Goal: Information Seeking & Learning: Learn about a topic

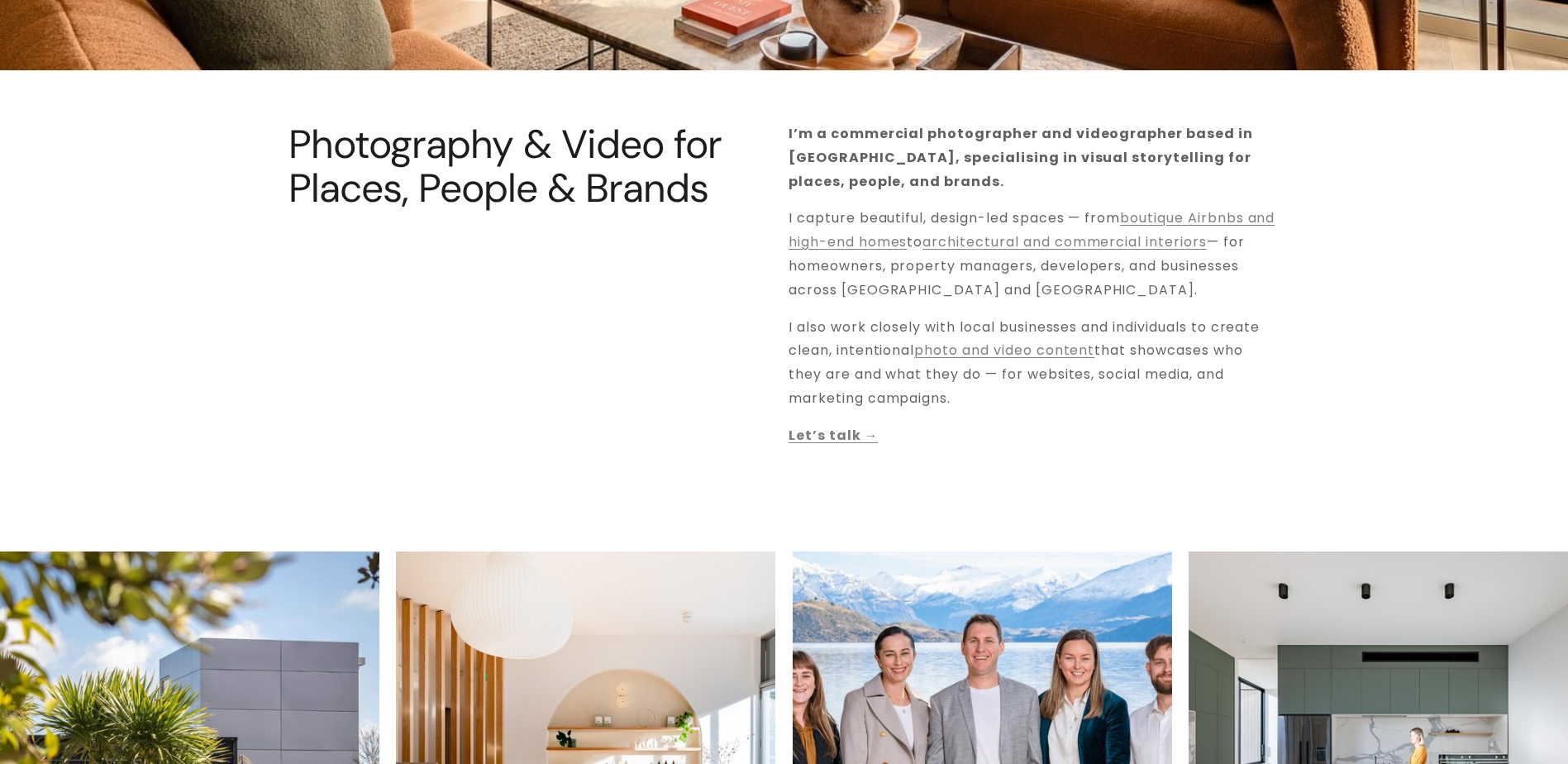
click at [853, 426] on strong "Let’s talk →" at bounding box center [834, 435] width 90 height 19
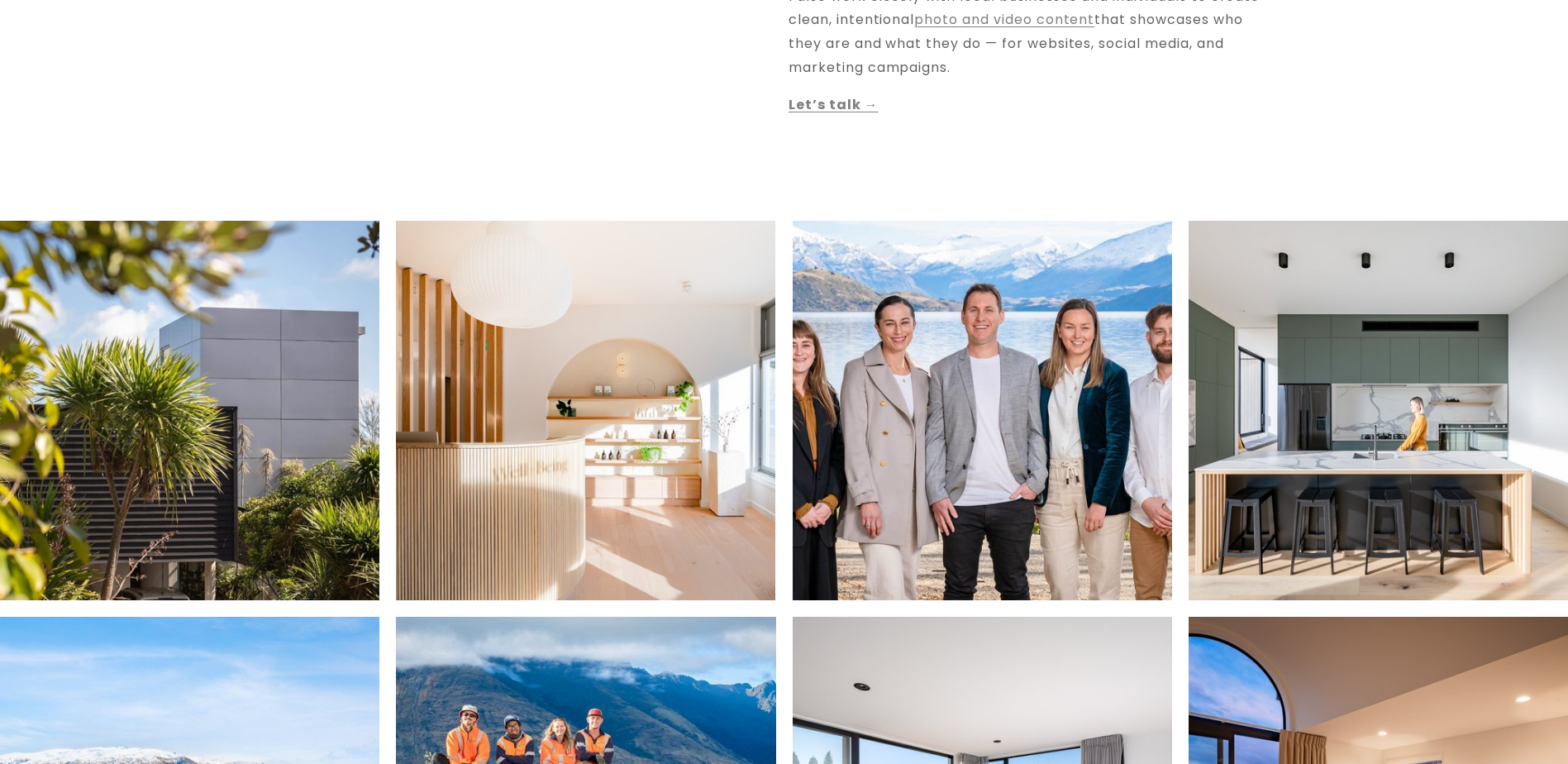
scroll to position [993, 0]
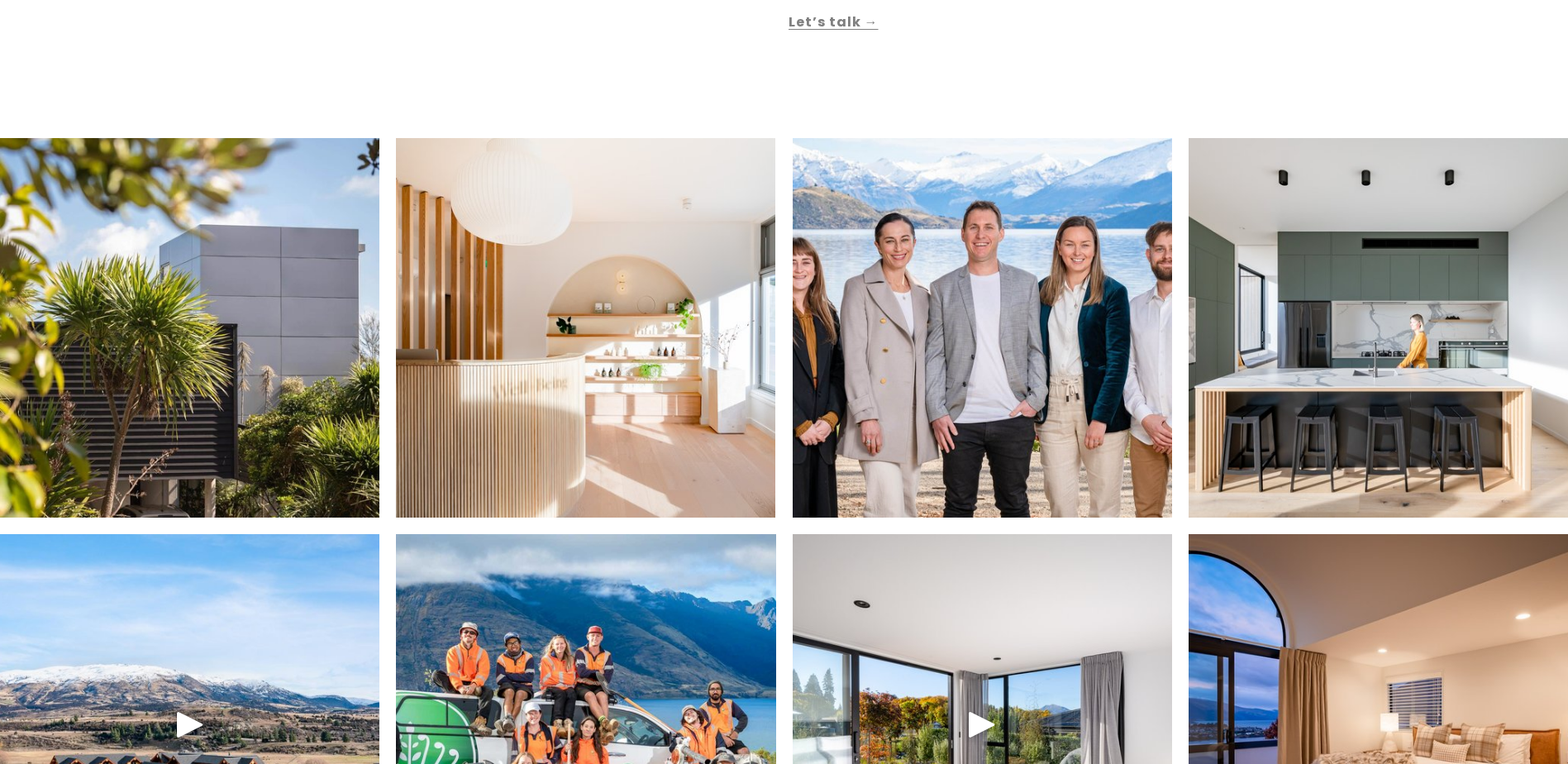
click at [1051, 357] on img at bounding box center [982, 327] width 571 height 380
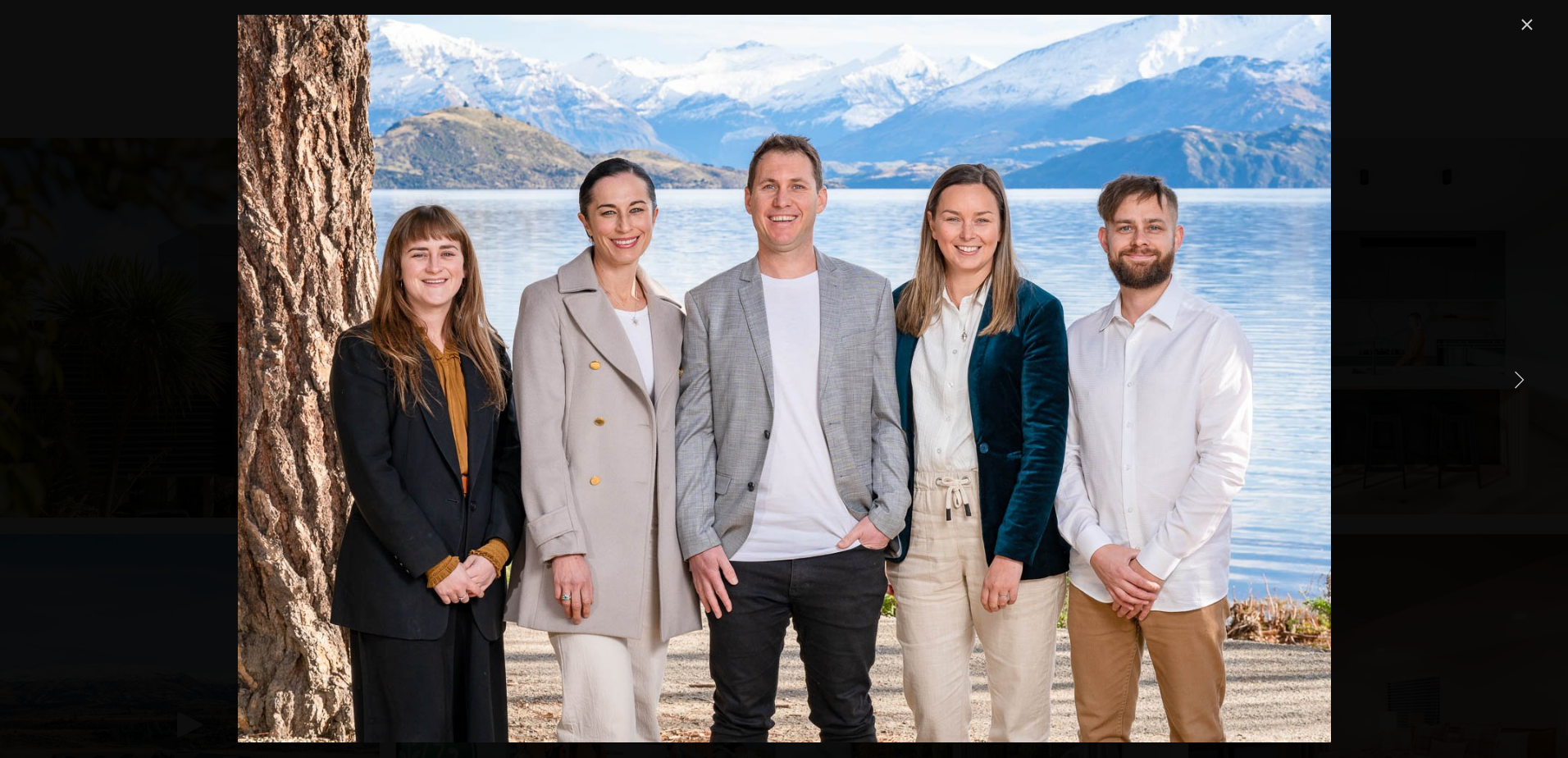
click at [1526, 20] on link "Close" at bounding box center [1527, 25] width 20 height 20
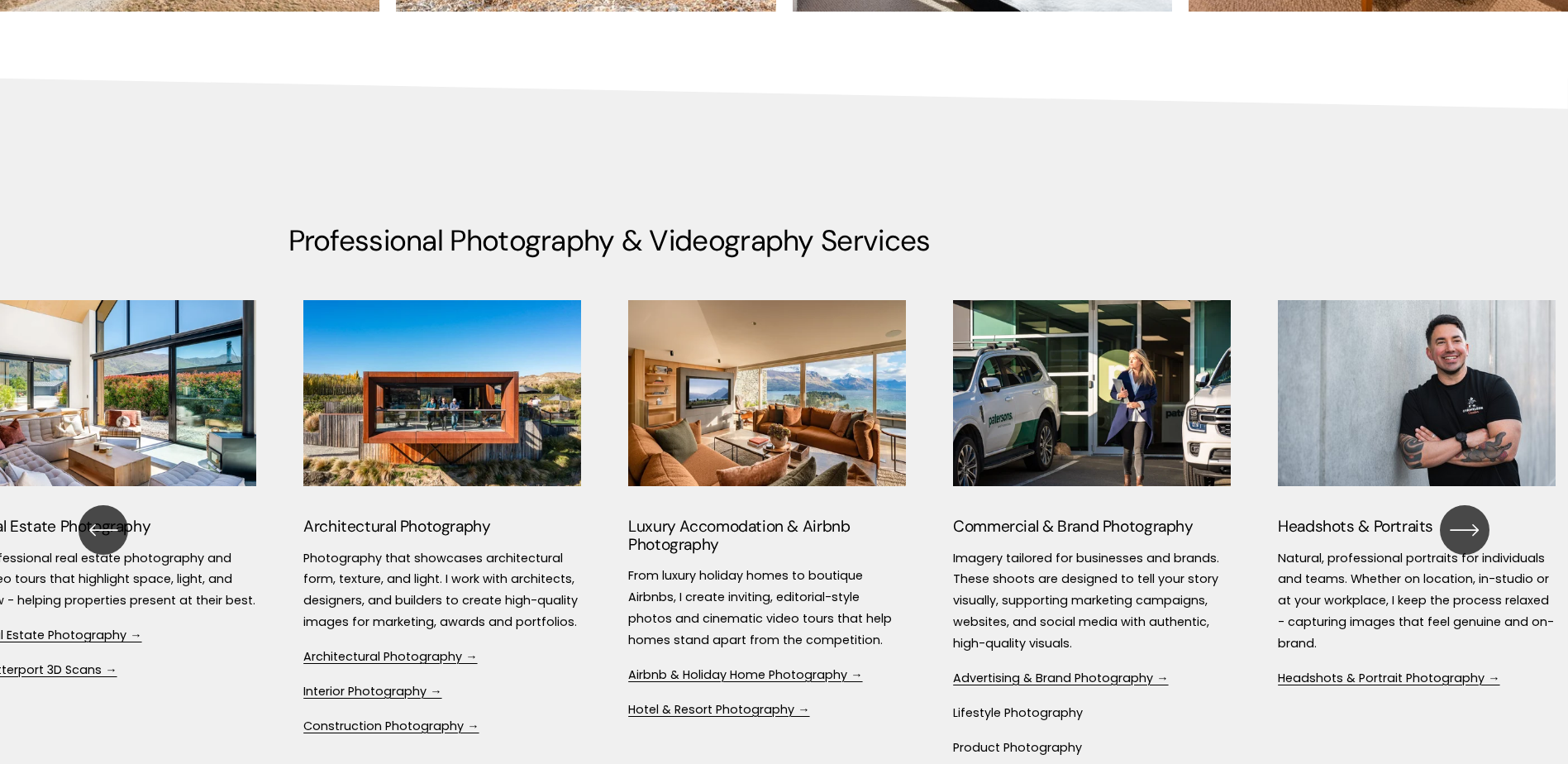
scroll to position [2151, 0]
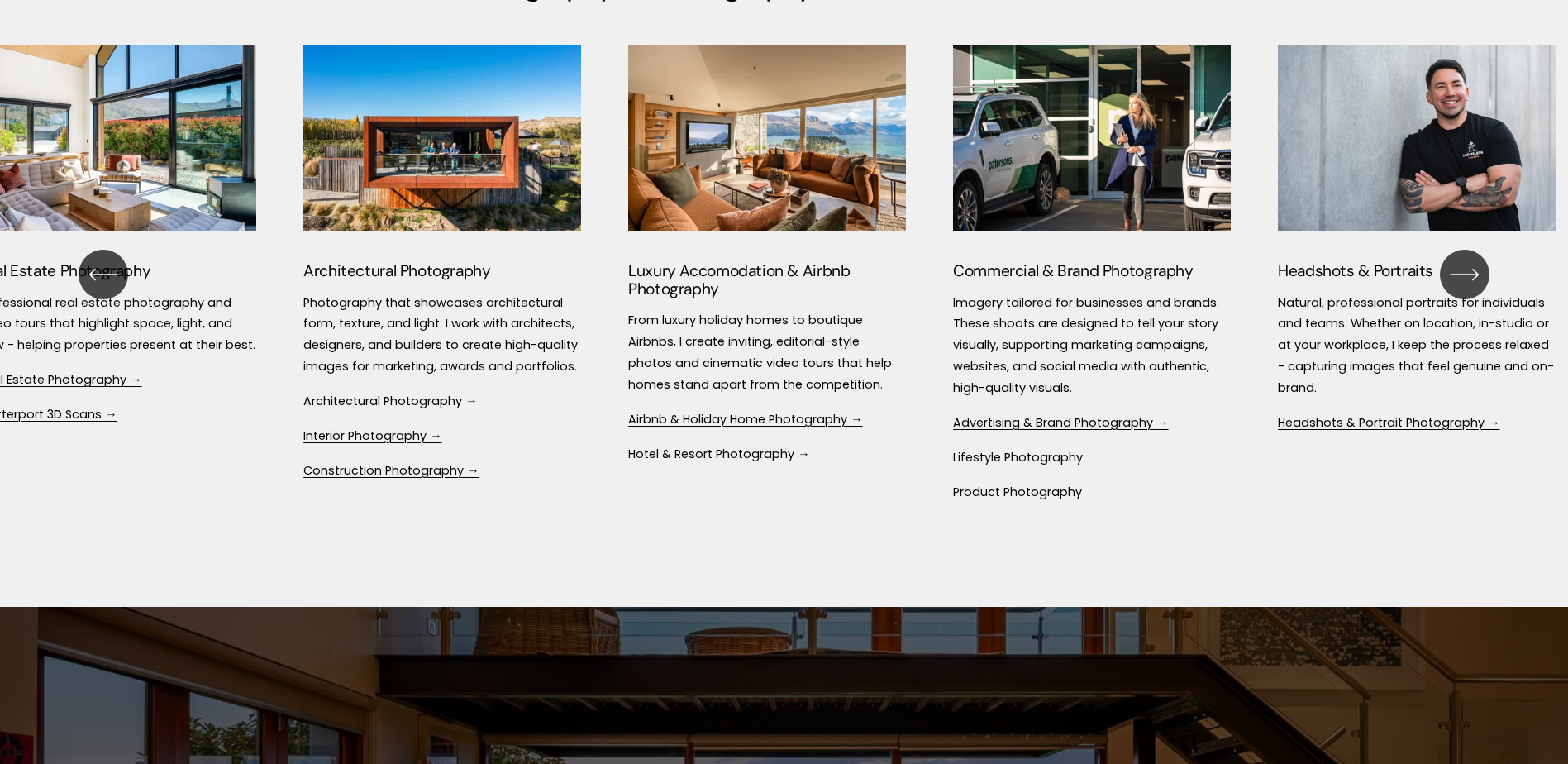
click at [793, 425] on link "Airbnb & Holiday Home Photography →" at bounding box center [745, 419] width 234 height 17
click at [376, 438] on link "Interior Photography →" at bounding box center [372, 436] width 138 height 17
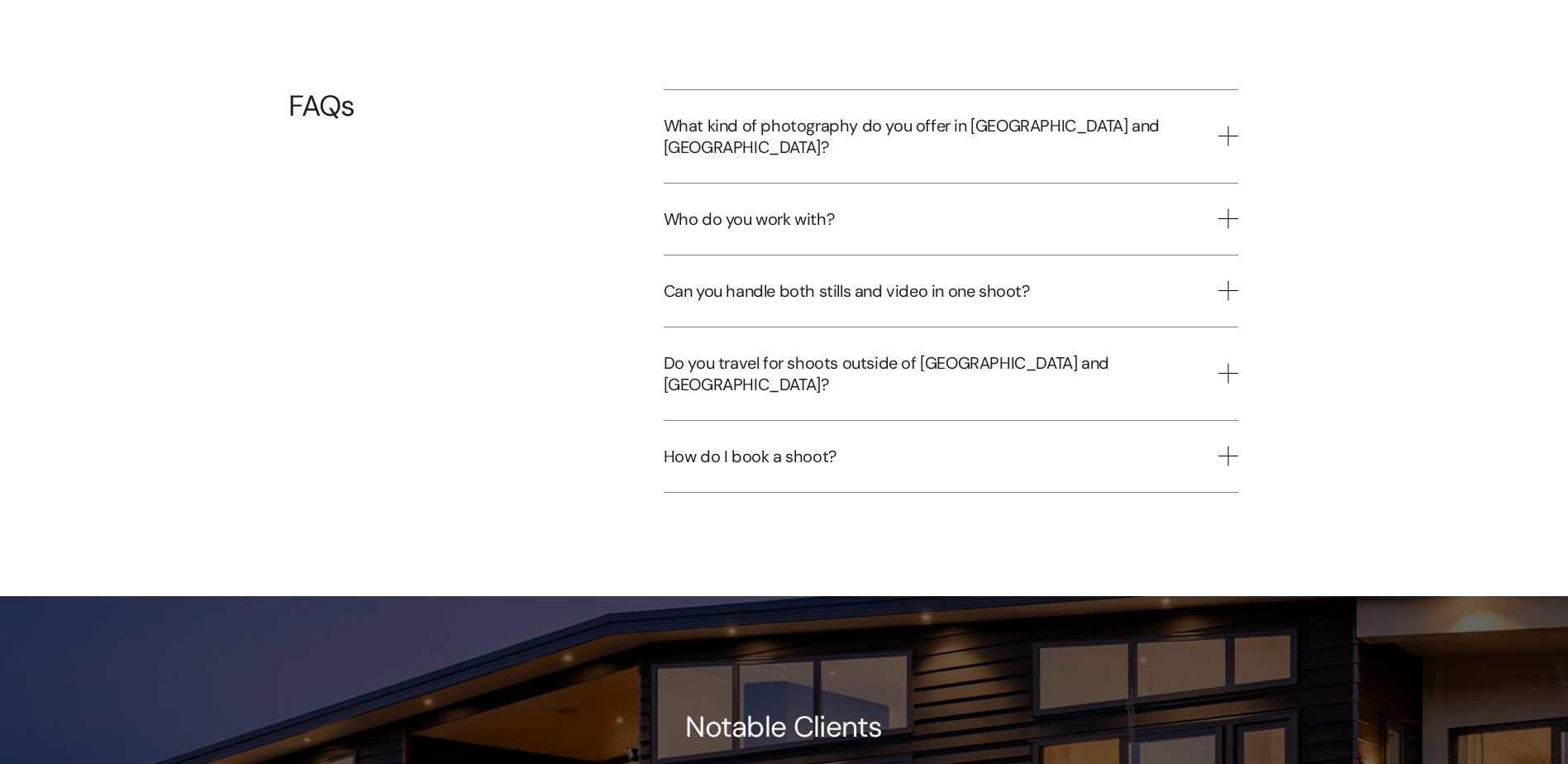
scroll to position [4836, 0]
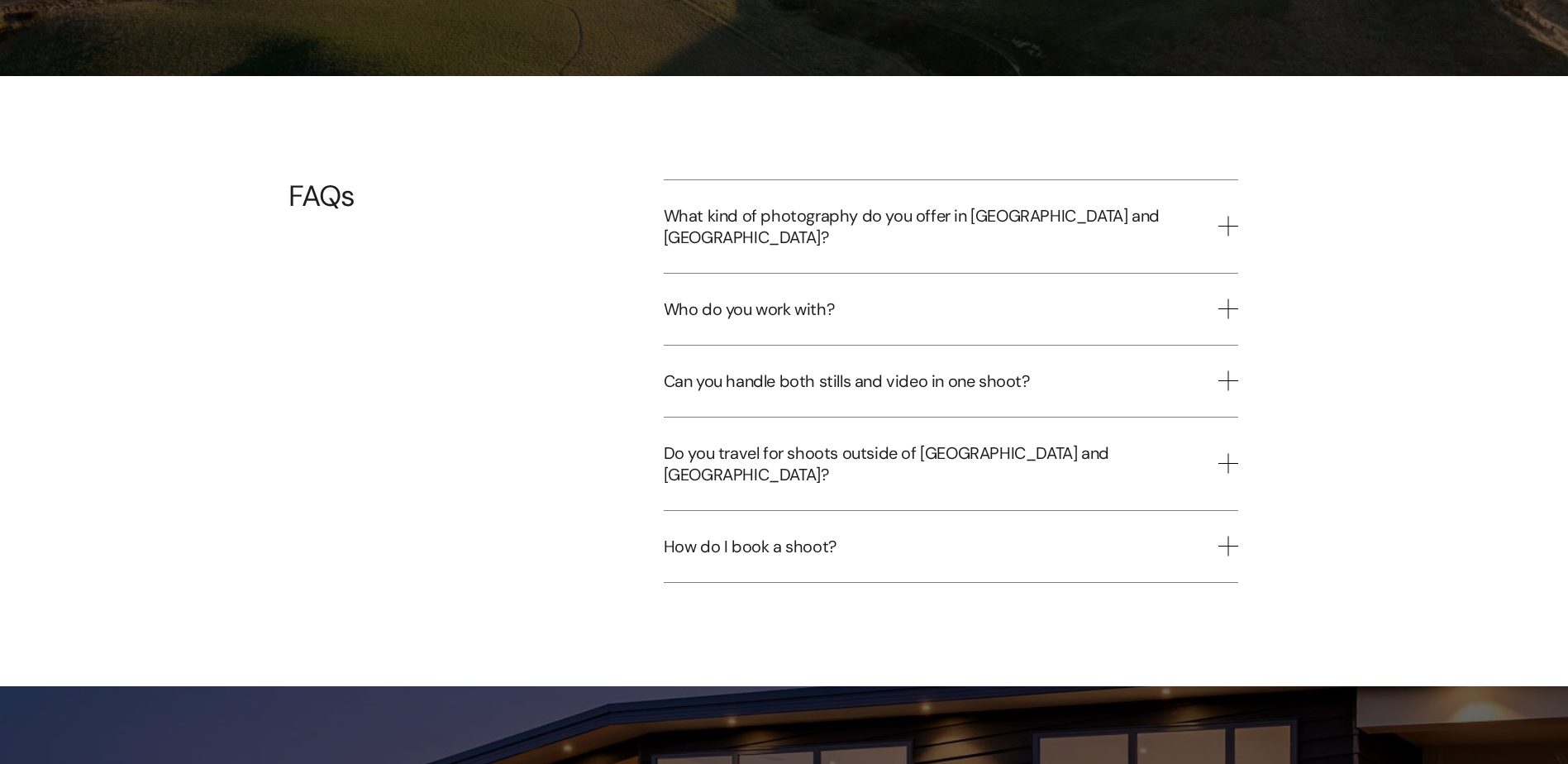
click at [1007, 371] on span "Can you handle both stills and video in one shoot?" at bounding box center [940, 382] width 555 height 22
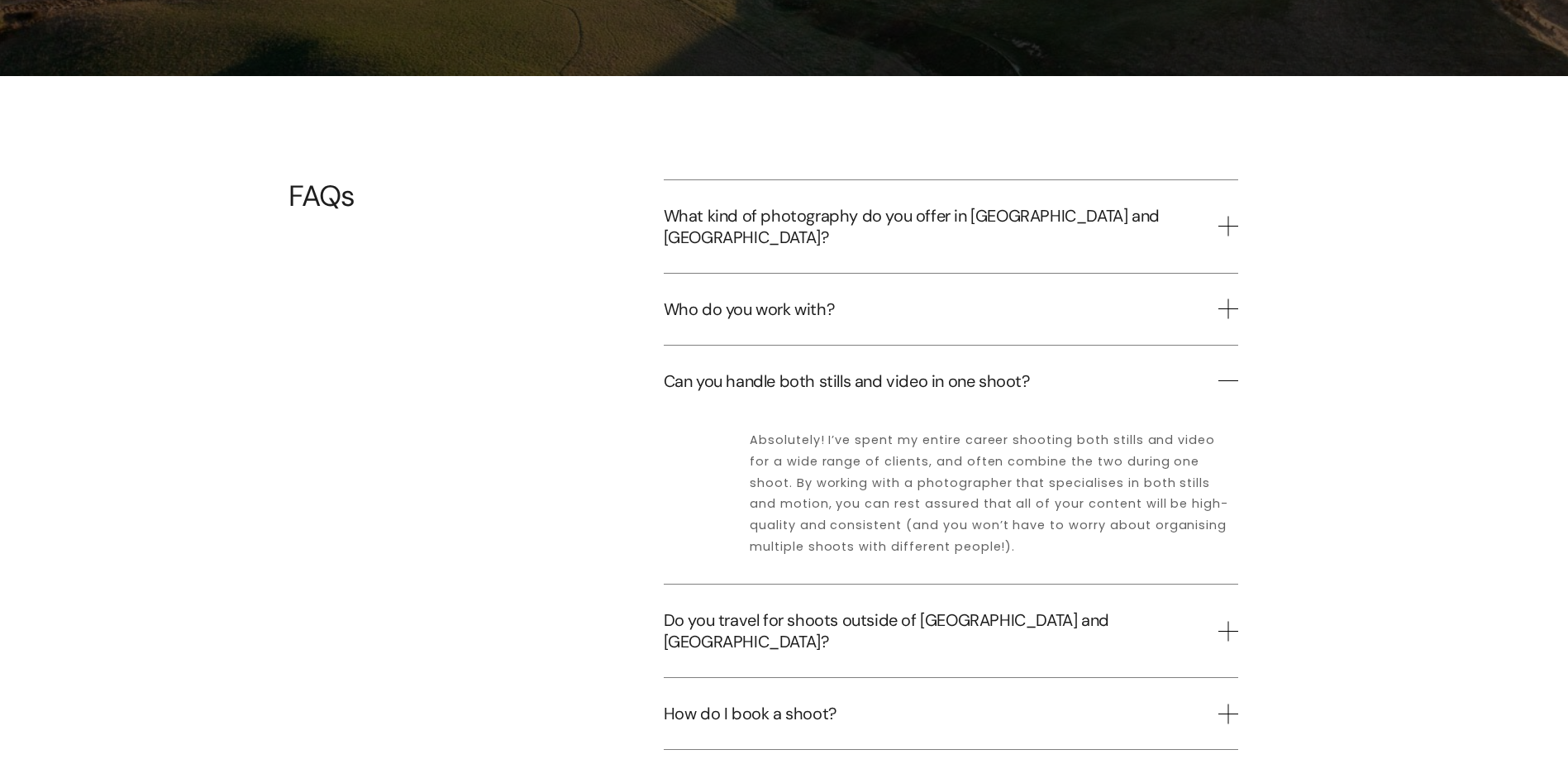
click at [1009, 371] on span "Can you handle both stills and video in one shoot?" at bounding box center [940, 382] width 555 height 22
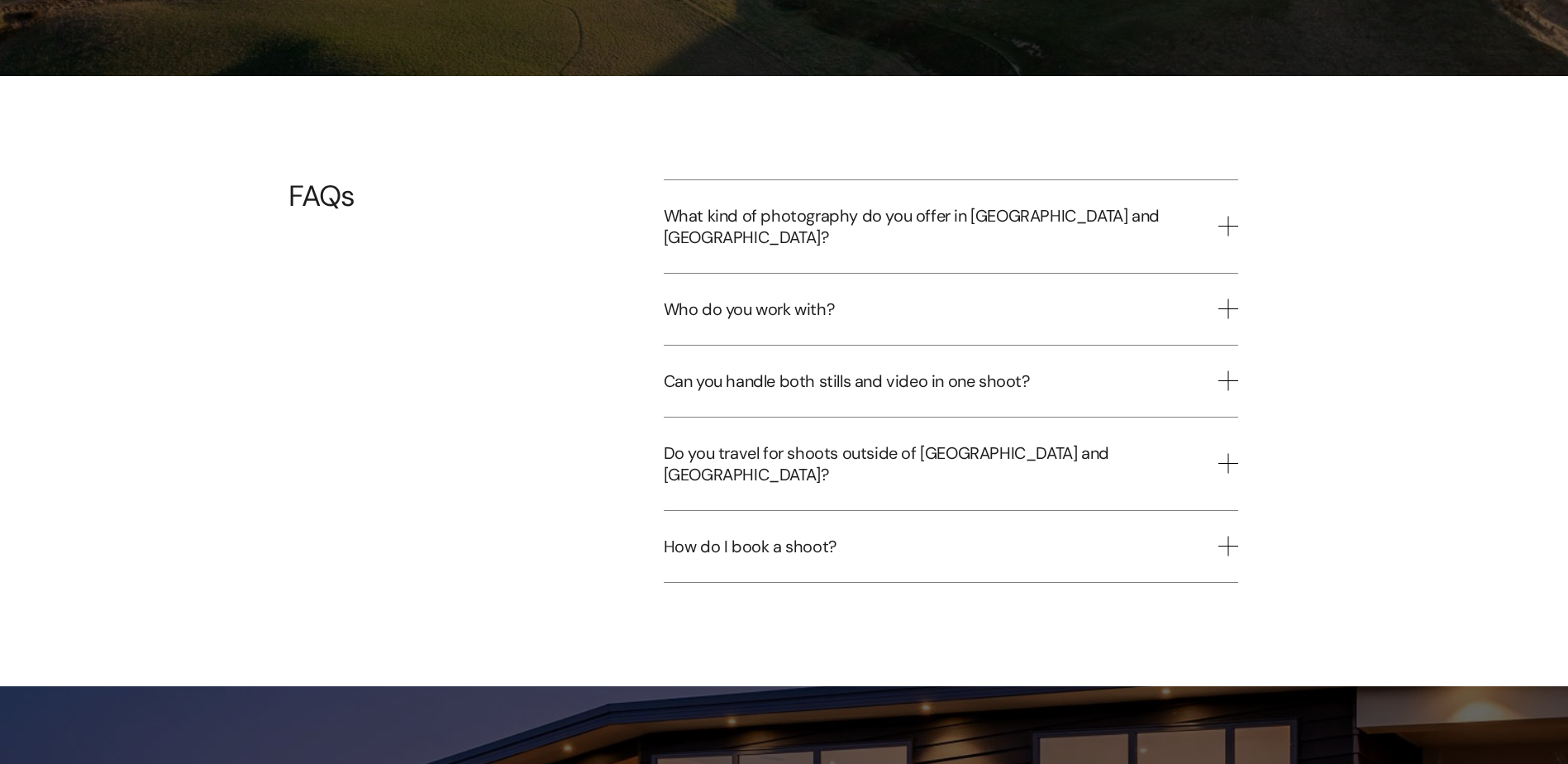
click at [972, 186] on button "What kind of photography do you offer in Wānaka and Queenstown?" at bounding box center [950, 226] width 574 height 93
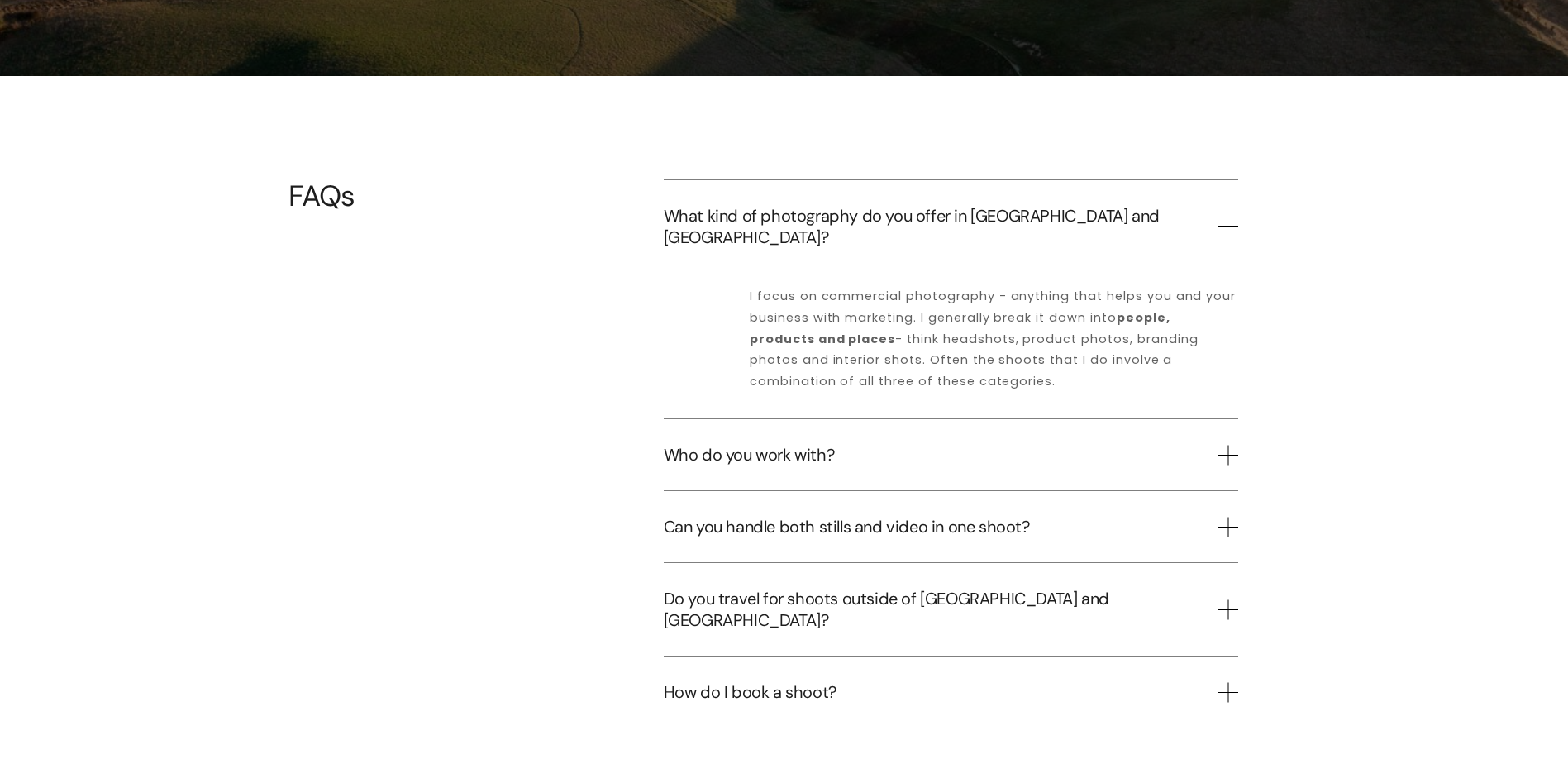
click at [969, 205] on span "What kind of photography do you offer in Wānaka and Queenstown?" at bounding box center [940, 227] width 555 height 43
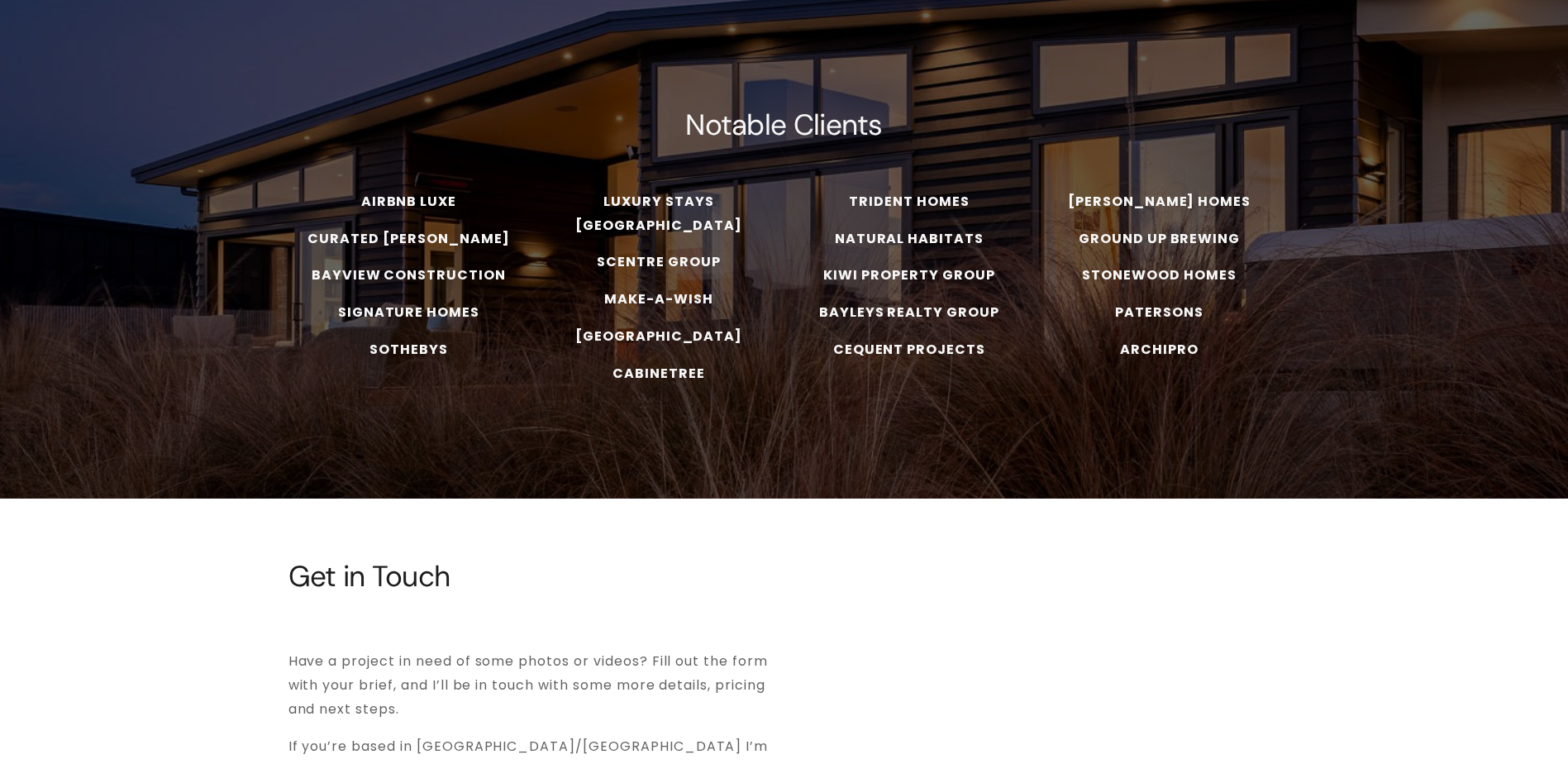
scroll to position [5400, 0]
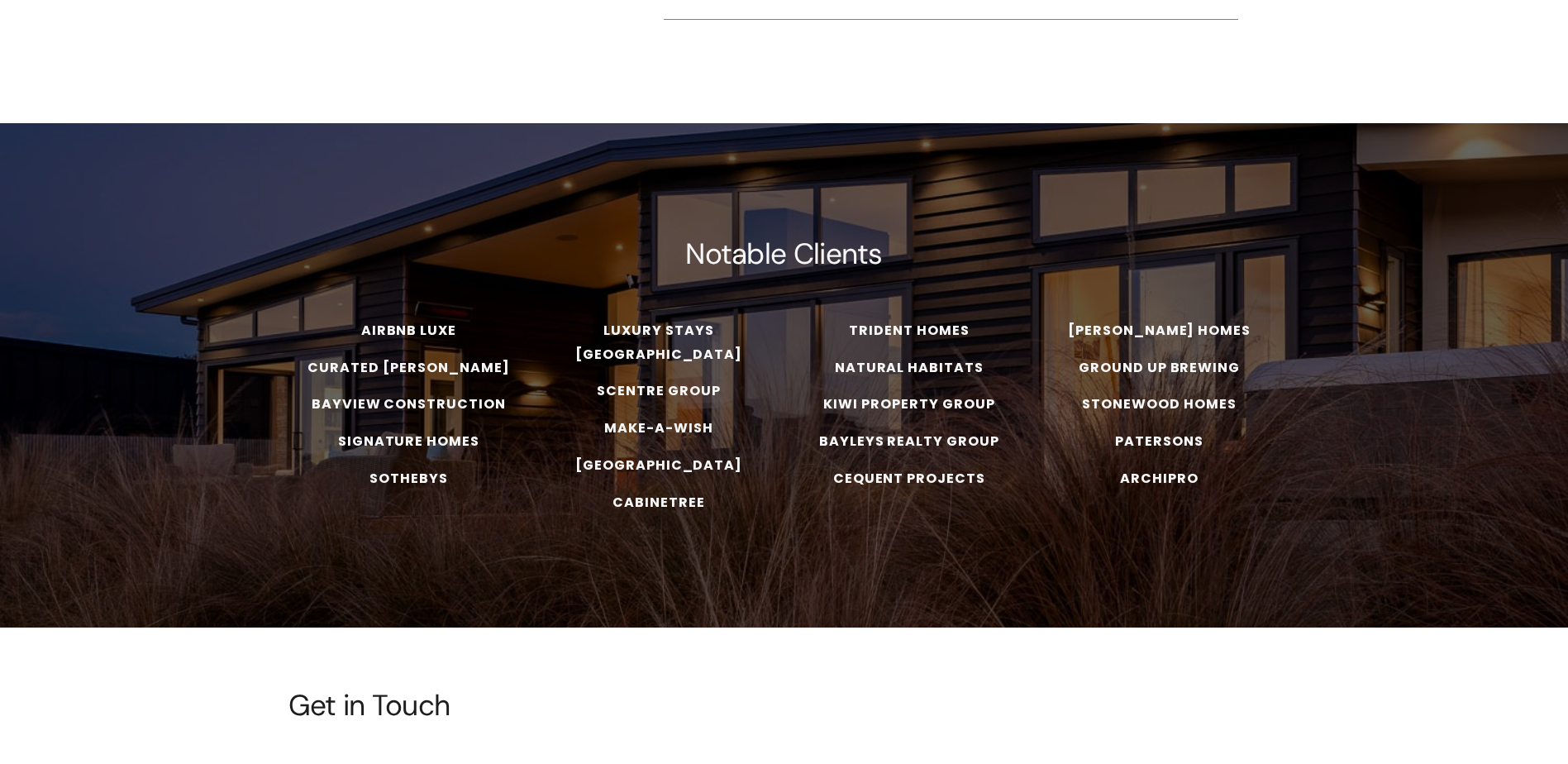
drag, startPoint x: 408, startPoint y: 297, endPoint x: 439, endPoint y: 303, distance: 31.6
click at [408, 321] on strong "AIRBNB LUXE" at bounding box center [409, 330] width 96 height 19
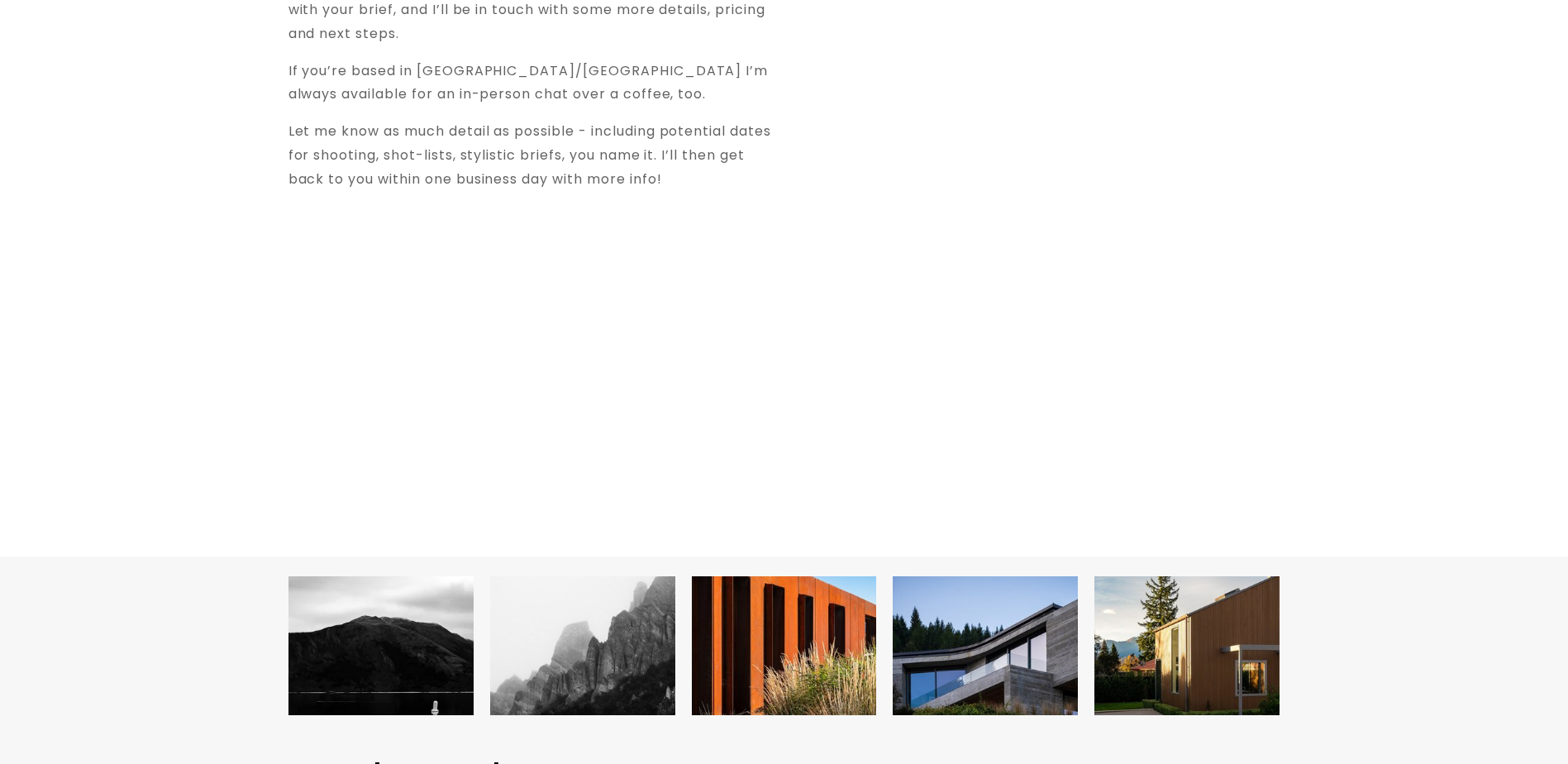
scroll to position [6393, 0]
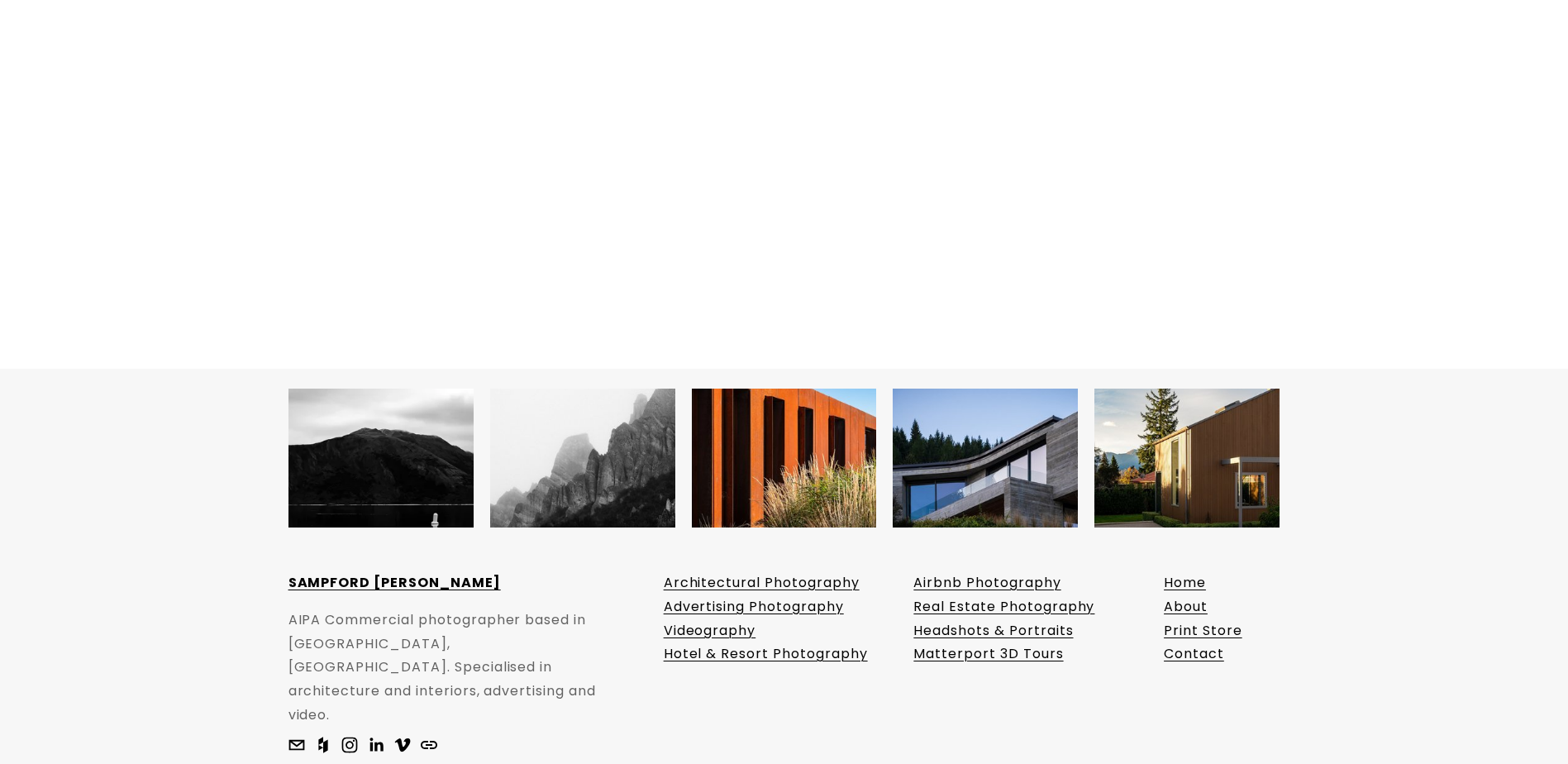
click at [1056, 595] on link "Real Estate Photography" at bounding box center [1004, 607] width 181 height 24
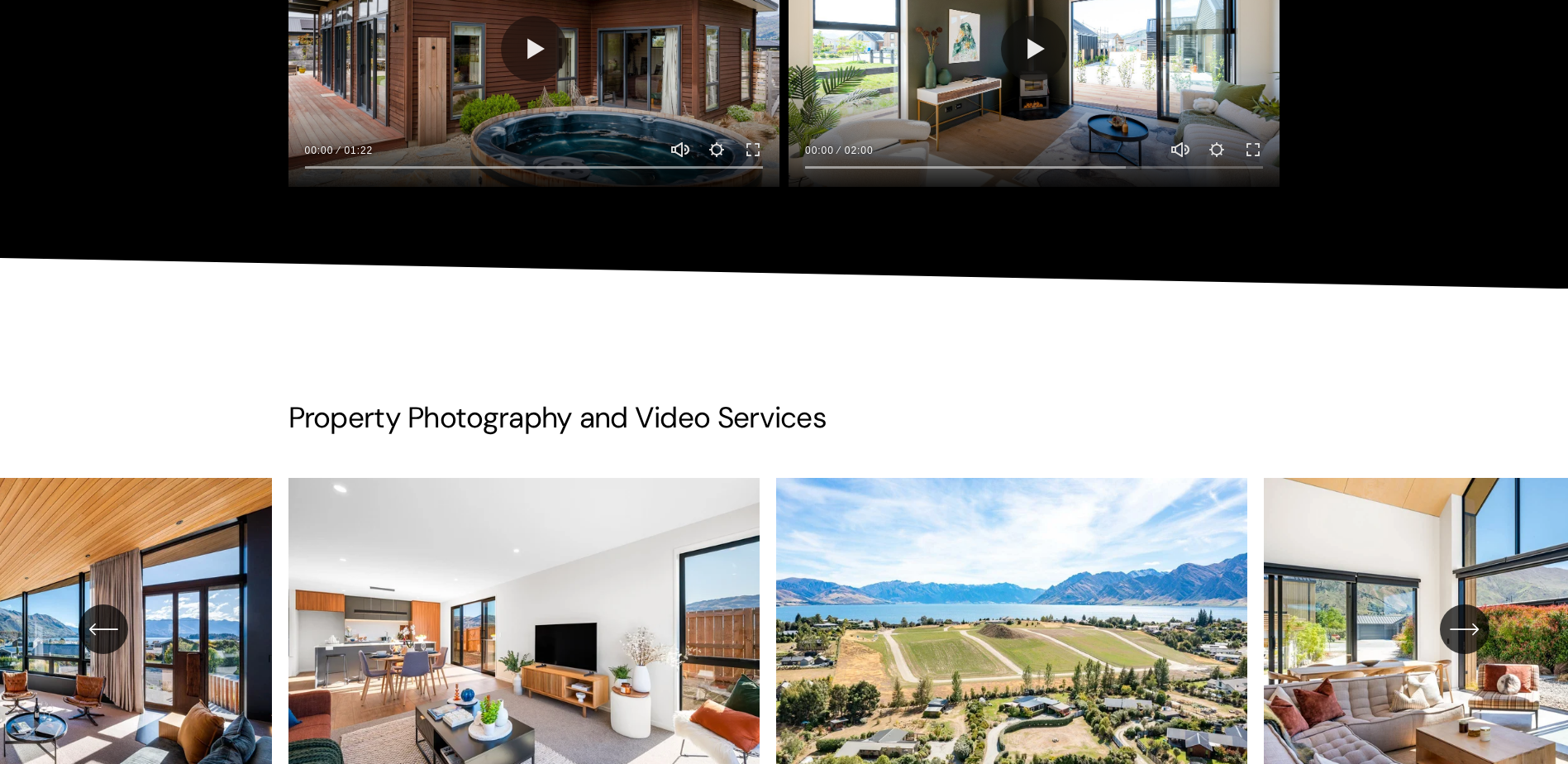
scroll to position [2978, 0]
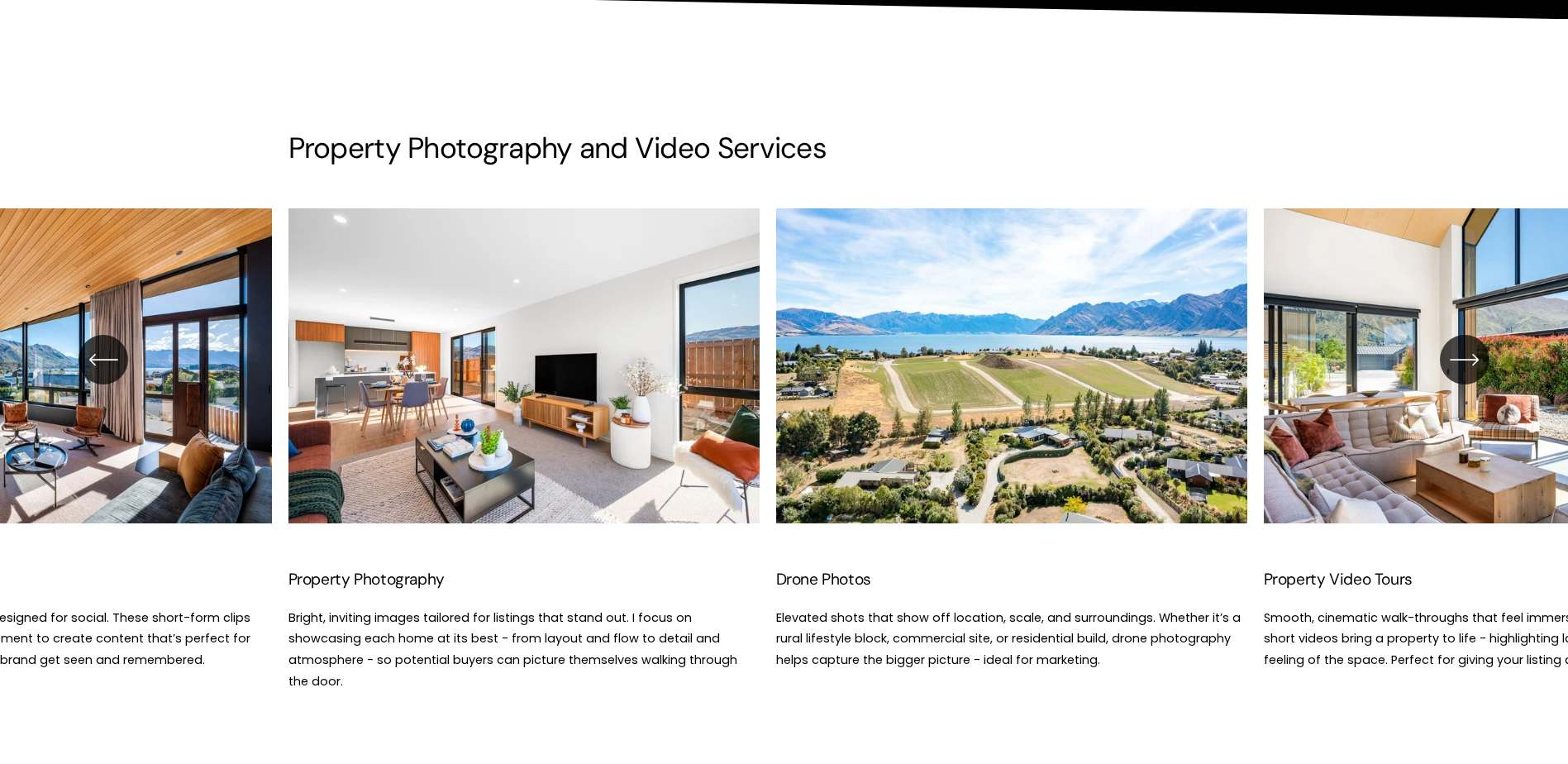
click at [1470, 372] on icon "\a \a \a Next\a \a" at bounding box center [1465, 360] width 30 height 30
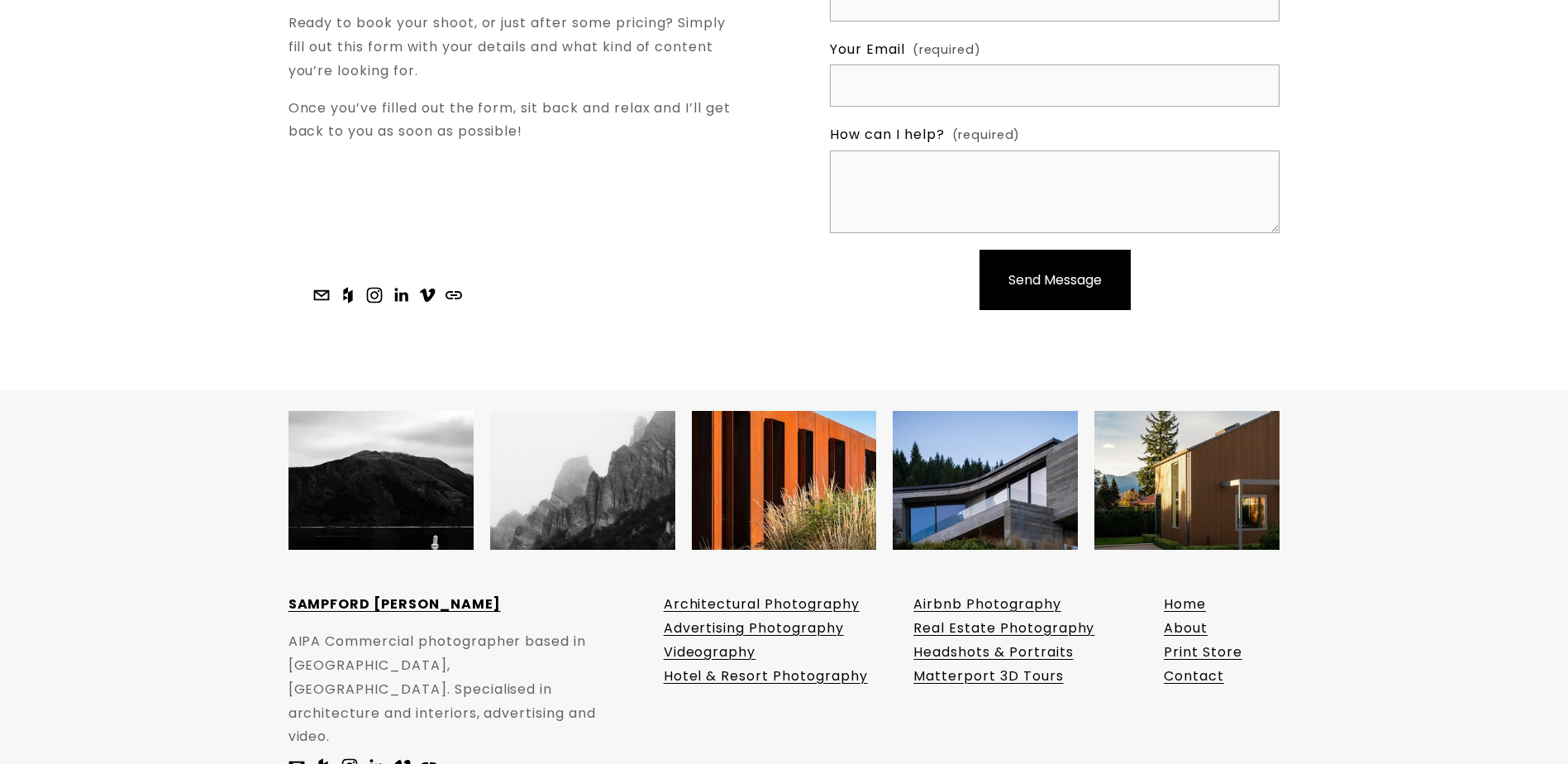
scroll to position [5754, 0]
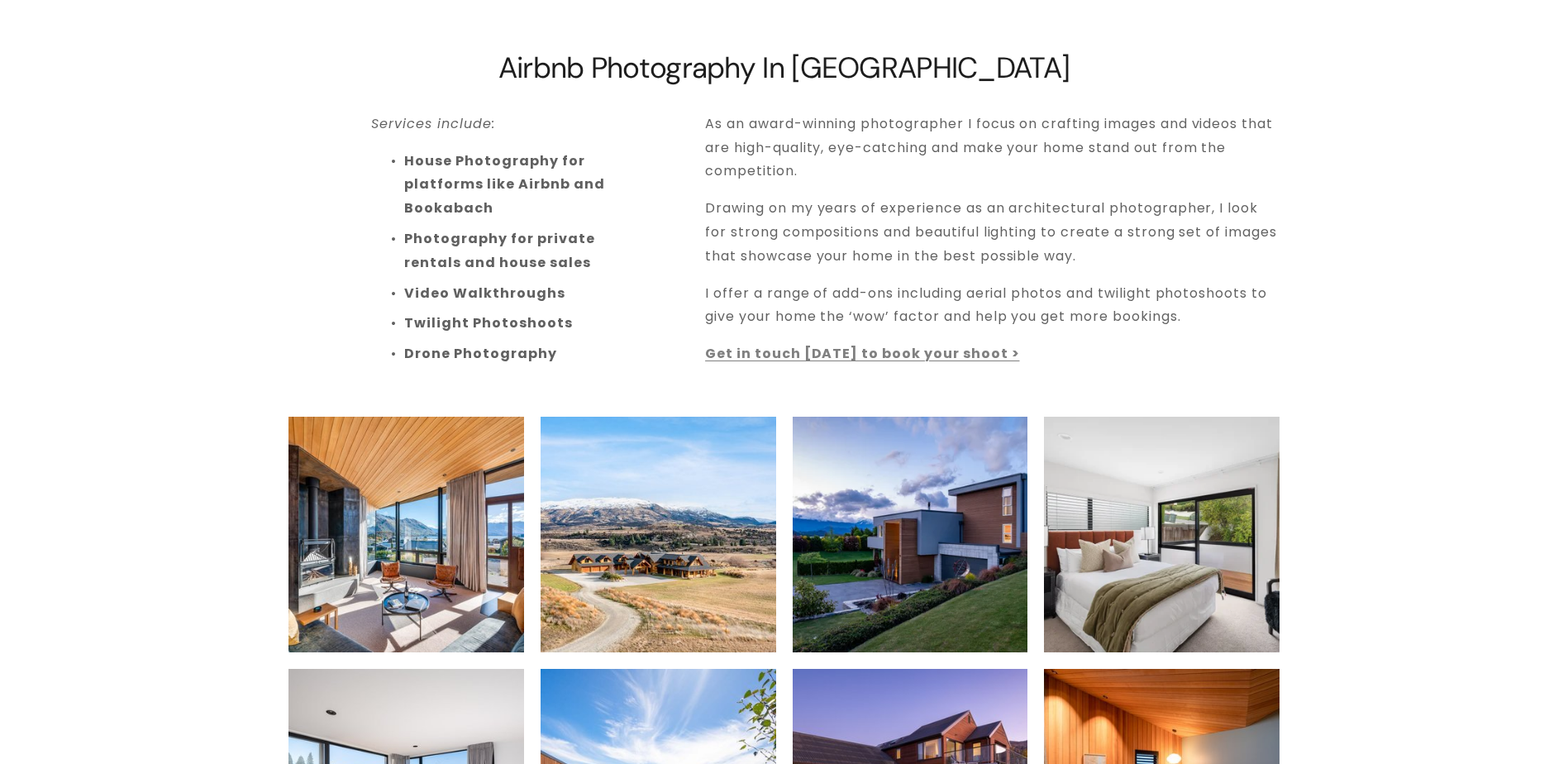
scroll to position [83, 0]
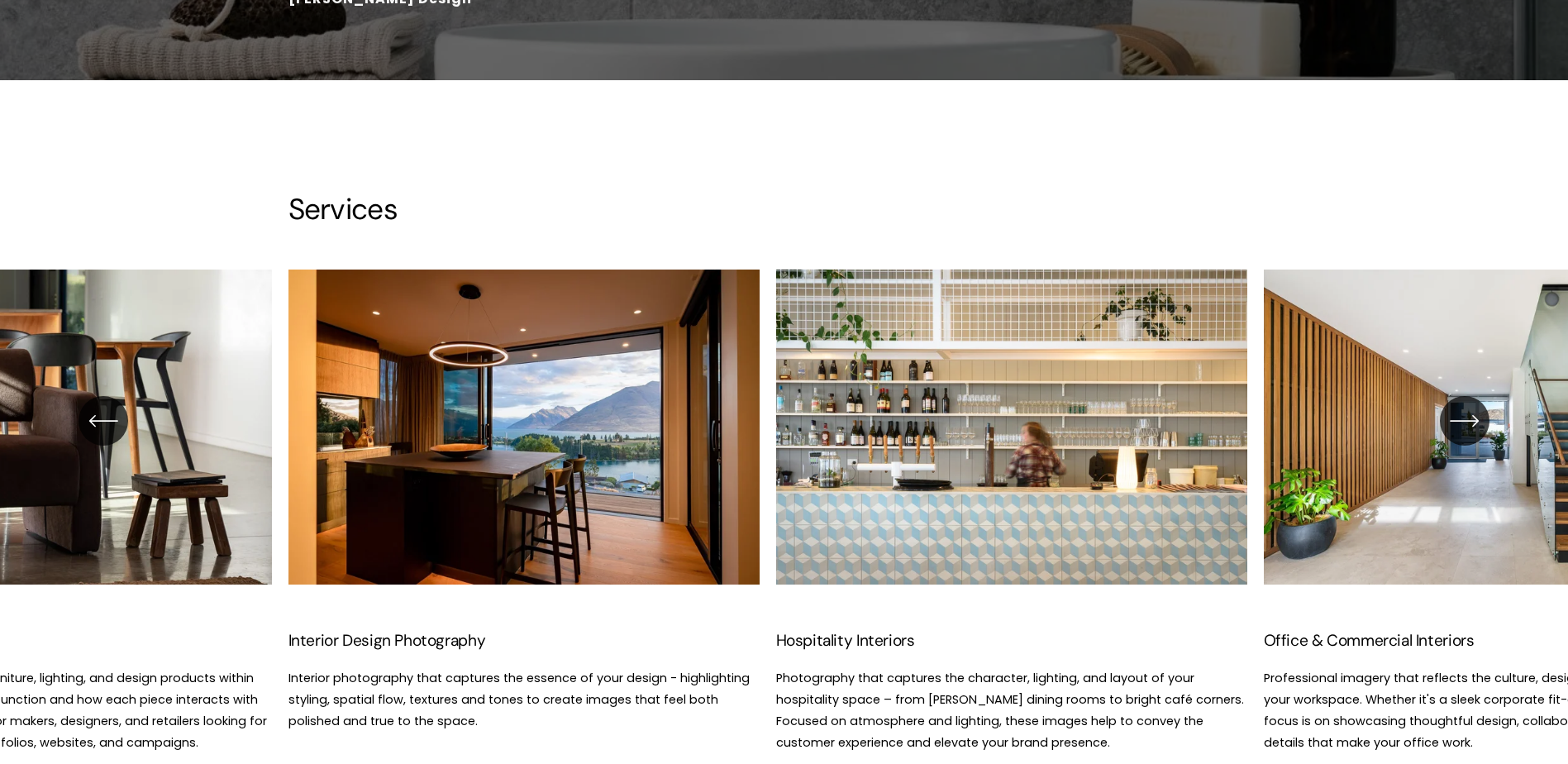
scroll to position [2234, 0]
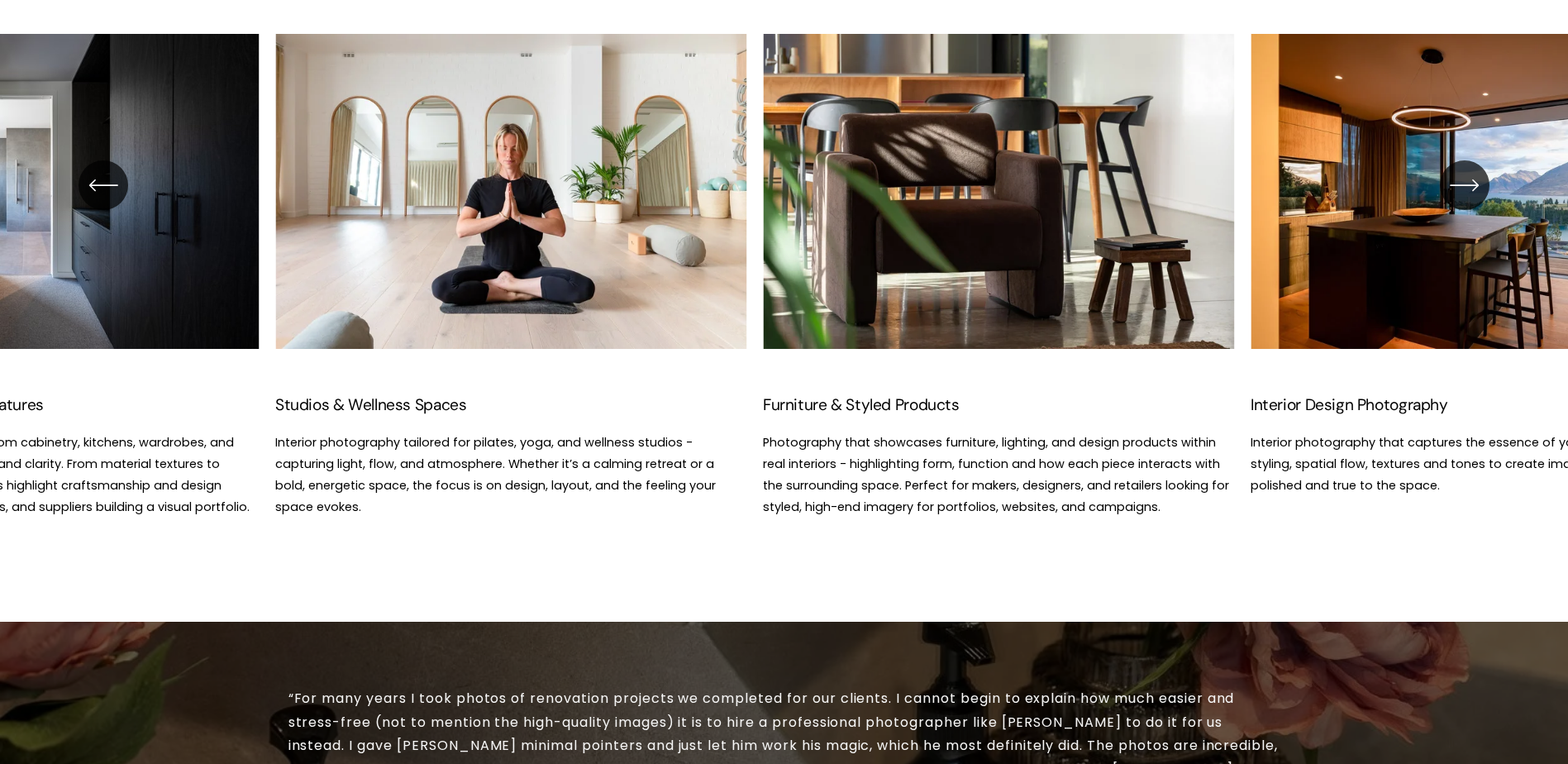
drag, startPoint x: 225, startPoint y: 252, endPoint x: 1156, endPoint y: 324, distance: 933.8
click at [1156, 324] on div "Interior Design Photography Interior photography that captures the essence of y…" at bounding box center [784, 276] width 1568 height 485
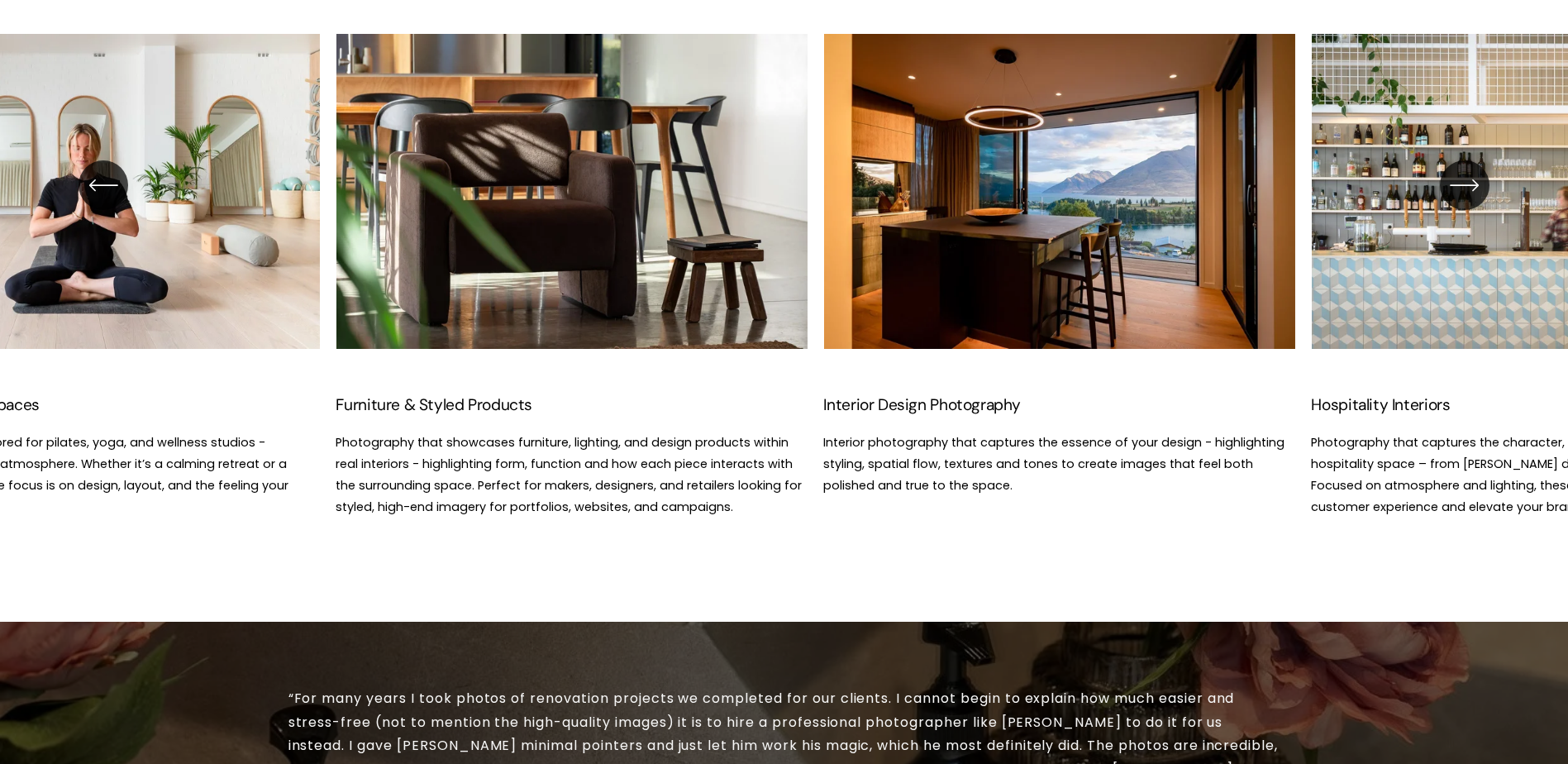
drag, startPoint x: 1161, startPoint y: 298, endPoint x: 740, endPoint y: 279, distance: 421.4
click at [729, 286] on ul "Interior Design Photography Interior photography that captures the essence of y…" at bounding box center [784, 276] width 992 height 485
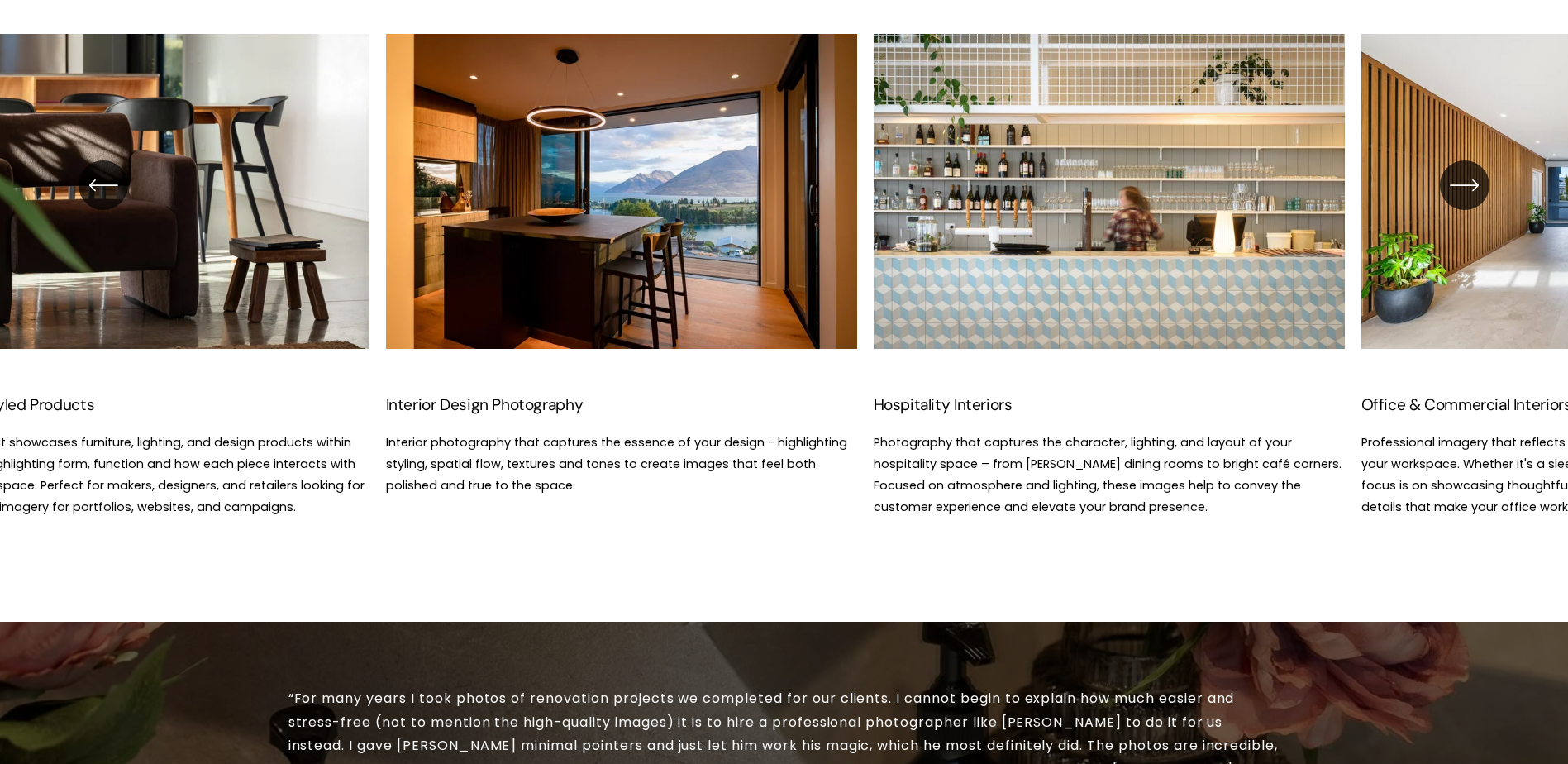
drag, startPoint x: 1119, startPoint y: 271, endPoint x: 743, endPoint y: 250, distance: 376.6
click at [743, 250] on ul "Interior Design Photography Interior photography that captures the essence of y…" at bounding box center [784, 276] width 992 height 485
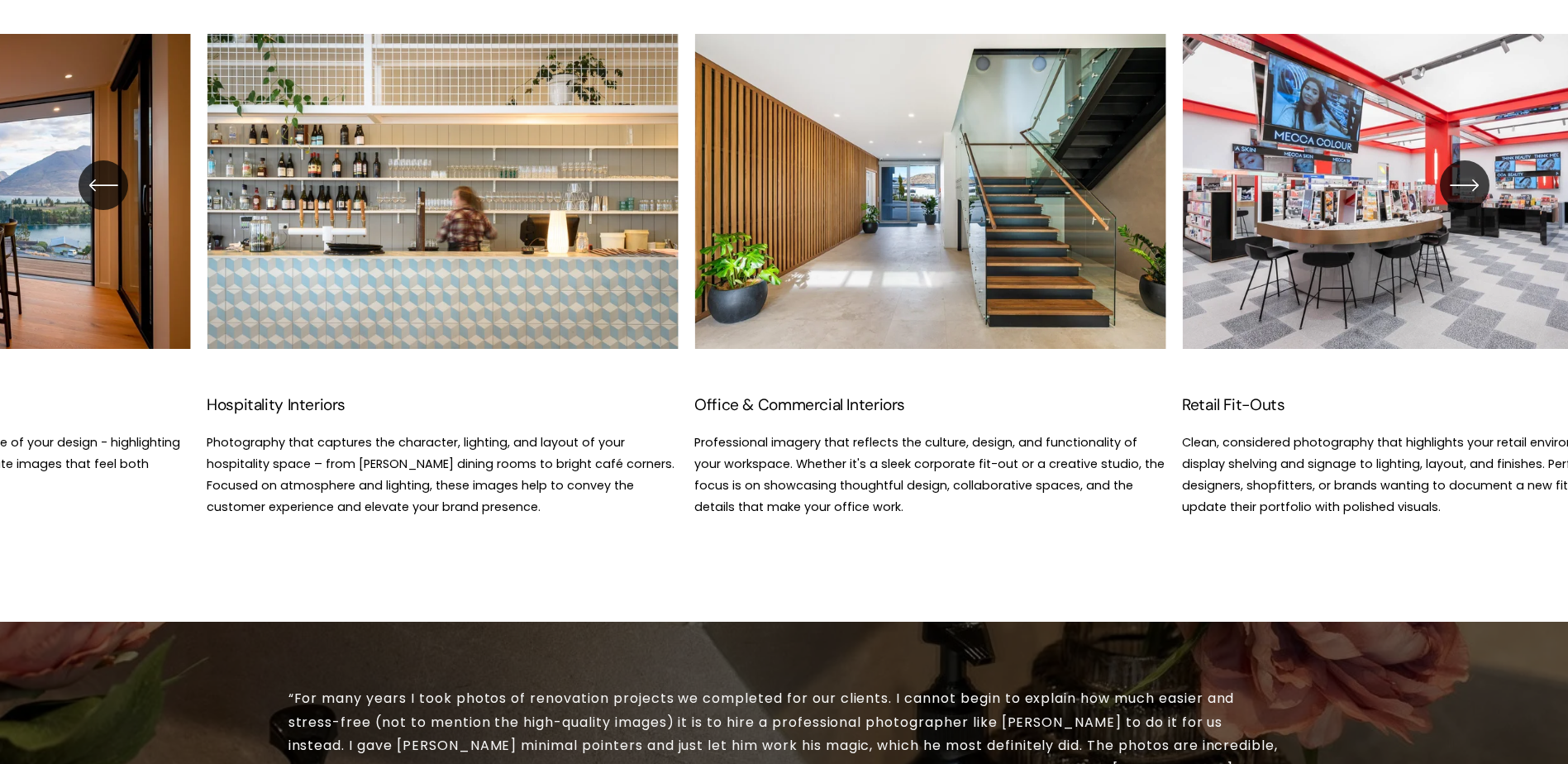
drag, startPoint x: 1271, startPoint y: 235, endPoint x: 721, endPoint y: 235, distance: 550.0
click at [721, 235] on ul "Interior Design Photography Interior photography that captures the essence of y…" at bounding box center [784, 276] width 992 height 485
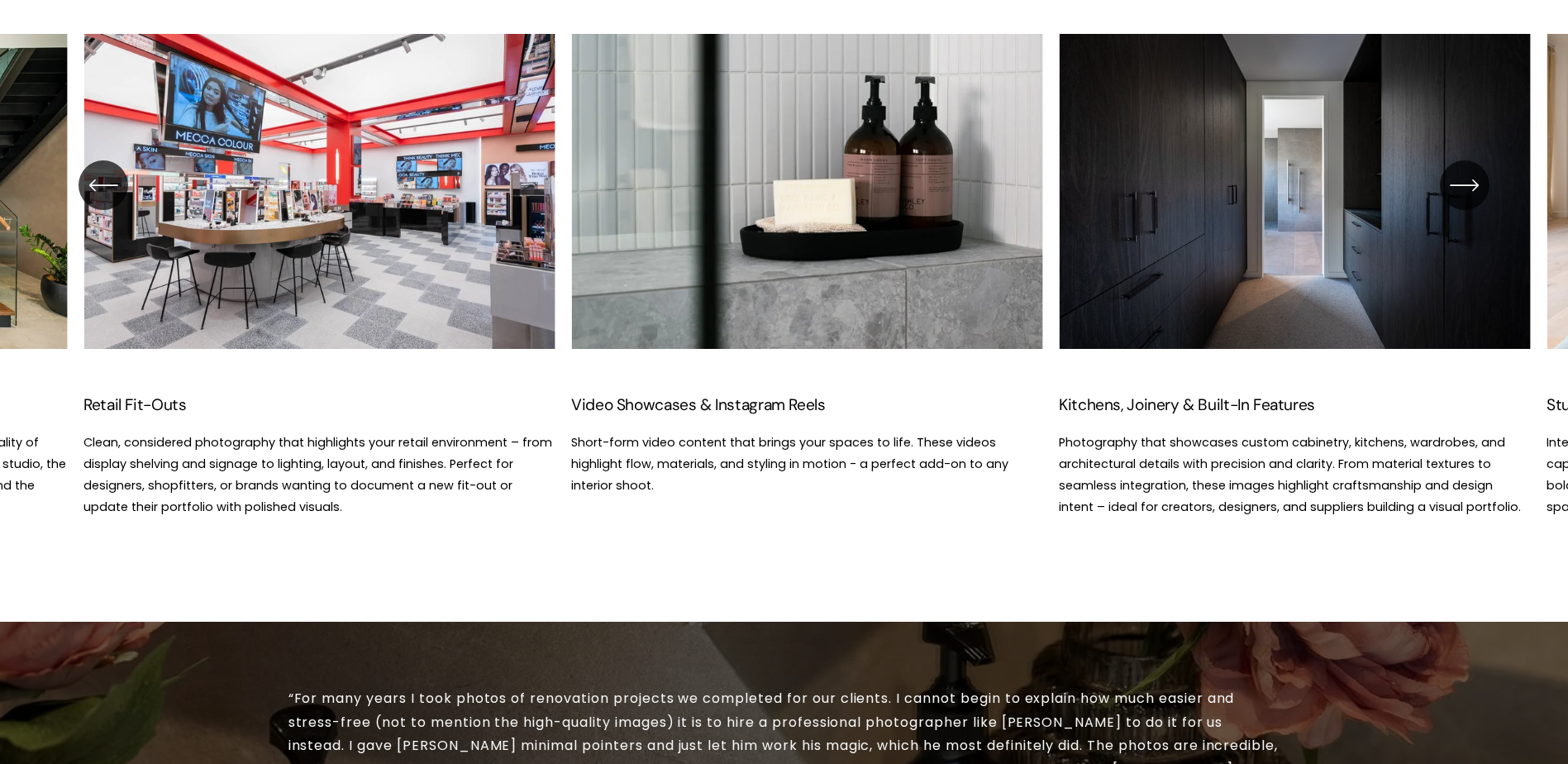
drag, startPoint x: 1120, startPoint y: 252, endPoint x: 446, endPoint y: 253, distance: 674.0
click at [446, 253] on ul "Interior Design Photography Interior photography that captures the essence of y…" at bounding box center [784, 276] width 992 height 485
